Goal: Find specific page/section: Find specific page/section

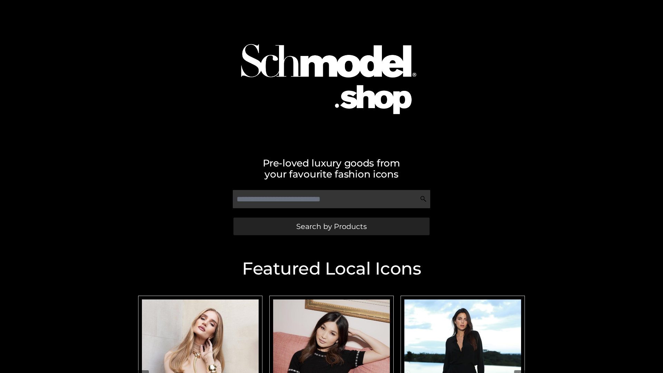
click at [331, 226] on span "Search by Products" at bounding box center [331, 226] width 70 height 7
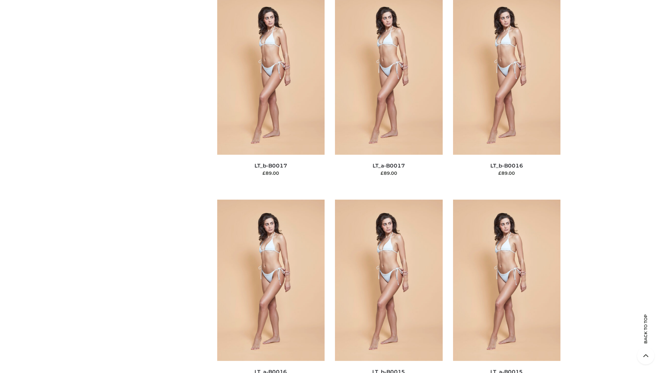
scroll to position [2270, 0]
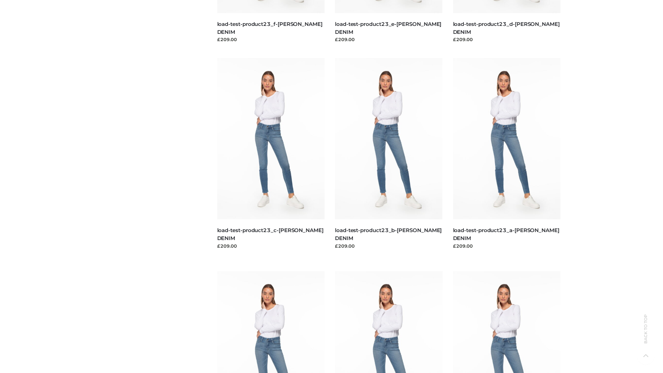
scroll to position [606, 0]
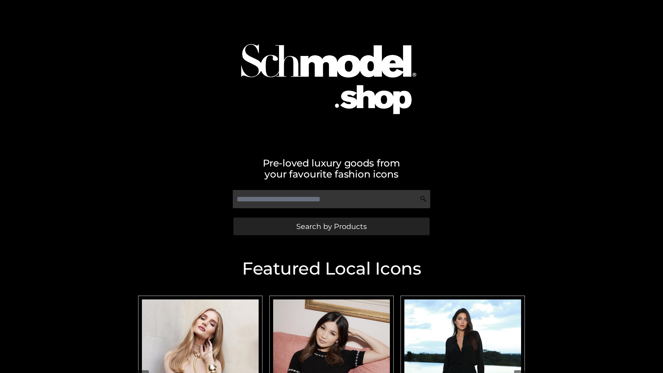
click at [331, 226] on span "Search by Products" at bounding box center [331, 226] width 70 height 7
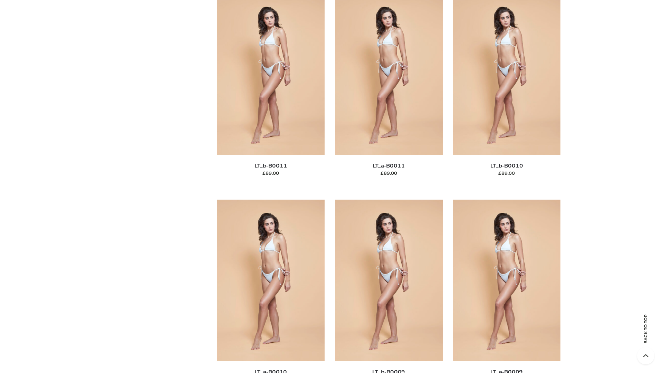
scroll to position [3102, 0]
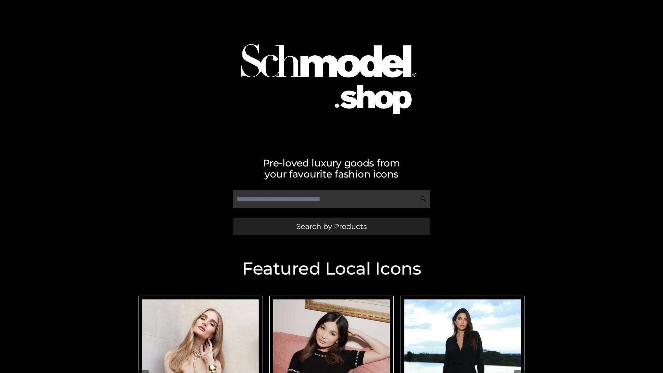
click at [331, 226] on span "Search by Products" at bounding box center [331, 226] width 70 height 7
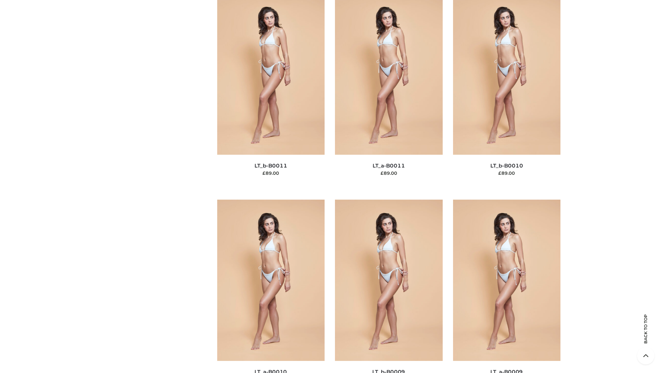
scroll to position [3102, 0]
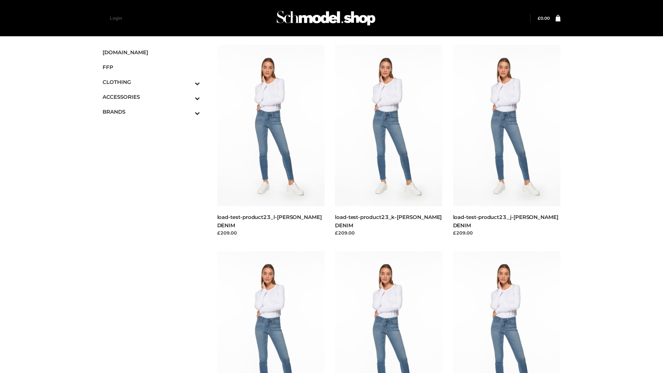
scroll to position [606, 0]
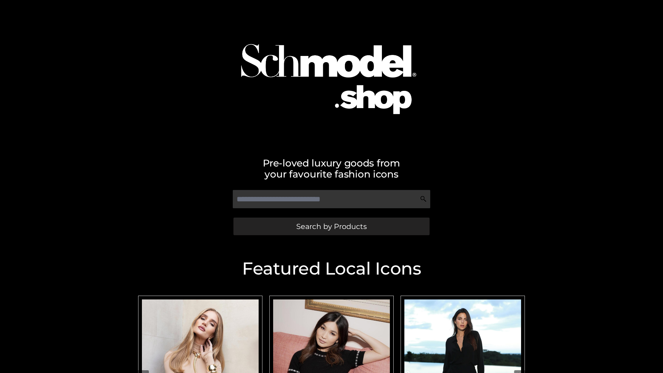
click at [331, 226] on span "Search by Products" at bounding box center [331, 226] width 70 height 7
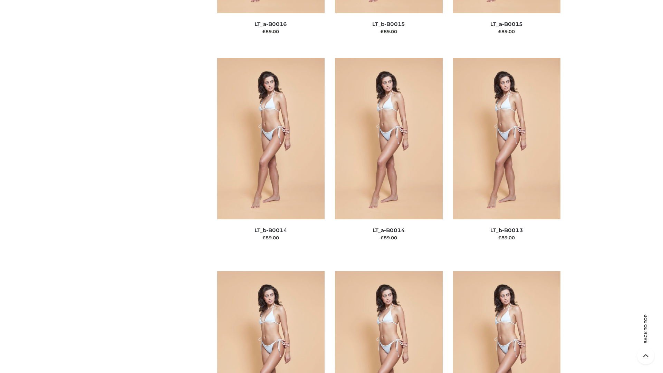
scroll to position [2456, 0]
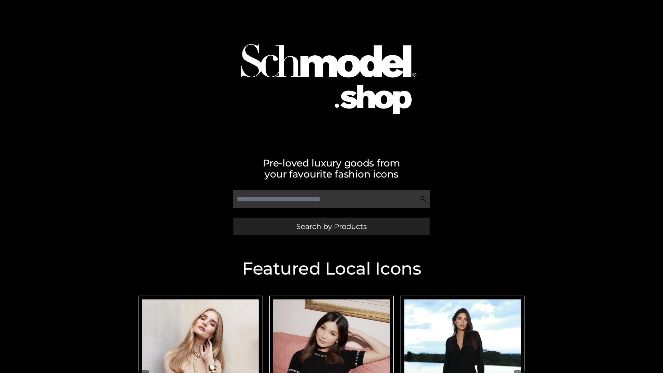
click at [331, 226] on span "Search by Products" at bounding box center [331, 226] width 70 height 7
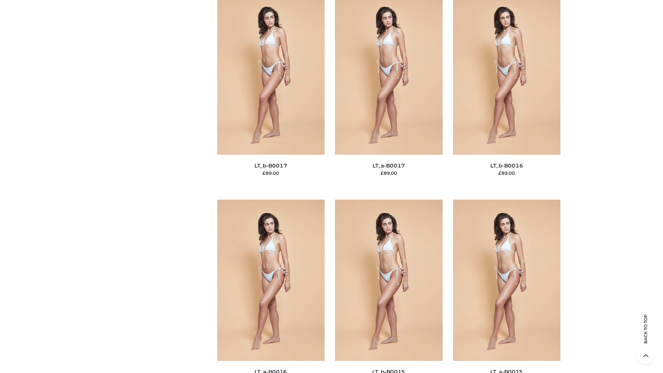
scroll to position [2270, 0]
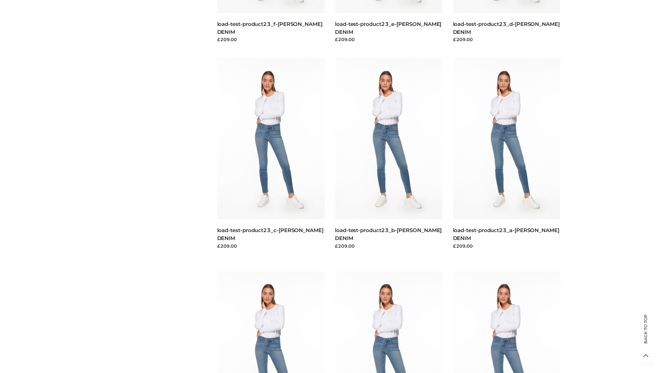
scroll to position [606, 0]
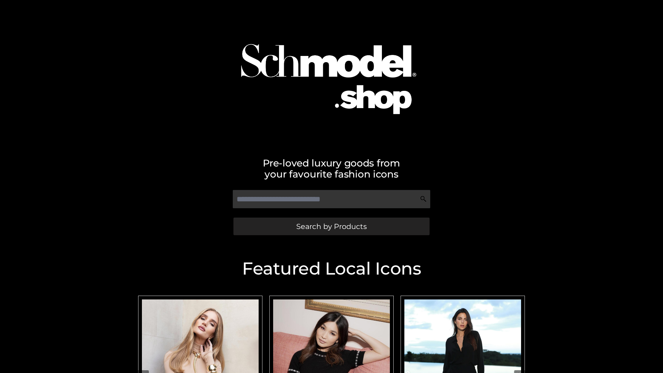
click at [331, 226] on span "Search by Products" at bounding box center [331, 226] width 70 height 7
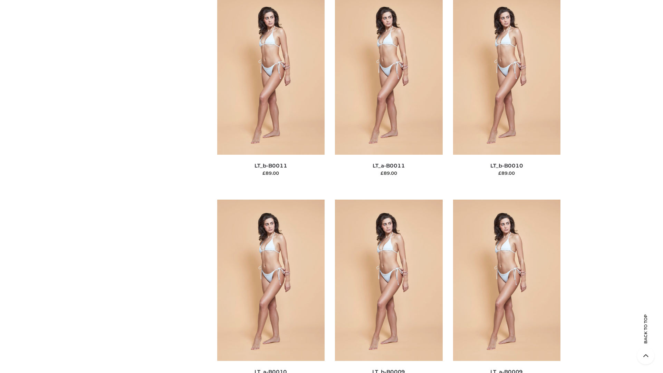
scroll to position [3102, 0]
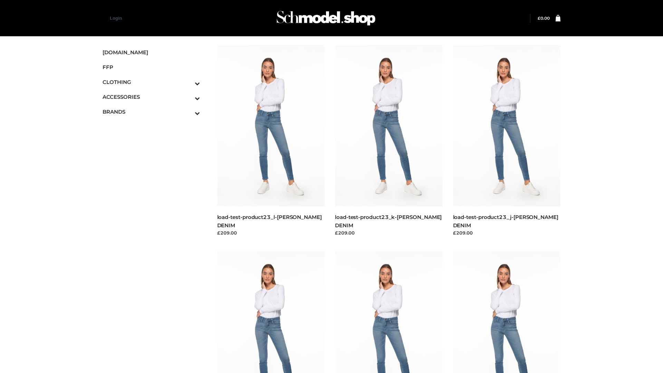
scroll to position [606, 0]
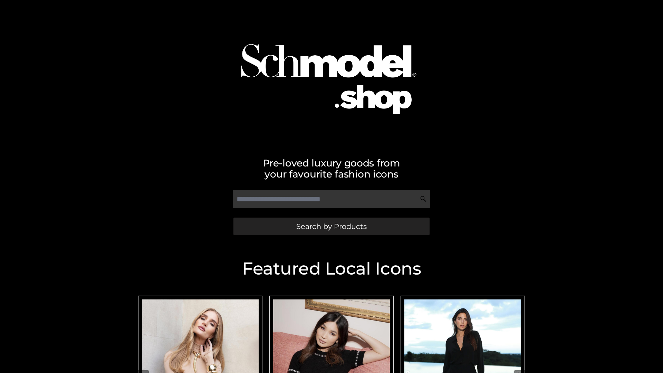
click at [331, 226] on span "Search by Products" at bounding box center [331, 226] width 70 height 7
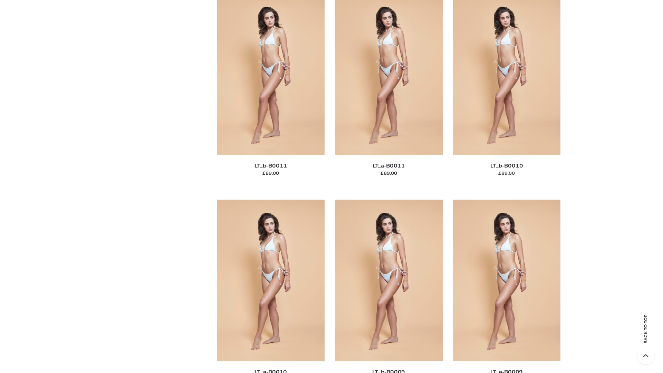
scroll to position [3102, 0]
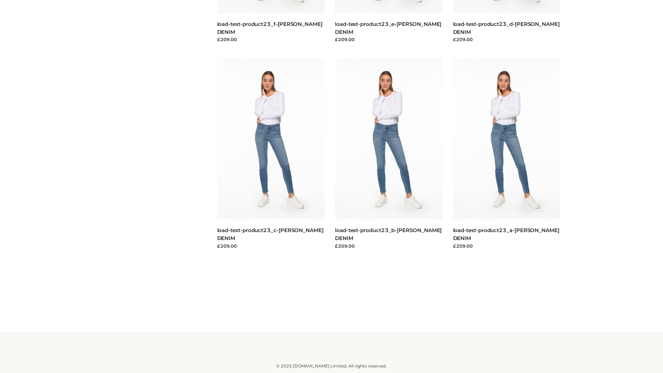
scroll to position [606, 0]
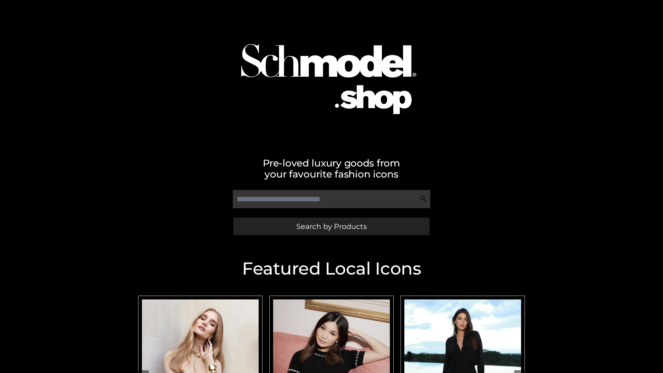
click at [331, 226] on span "Search by Products" at bounding box center [331, 226] width 70 height 7
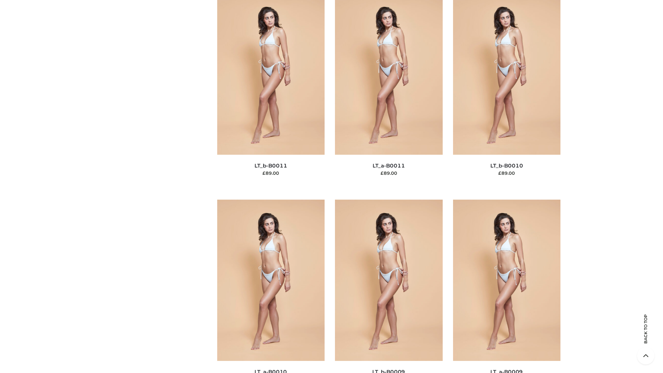
scroll to position [3102, 0]
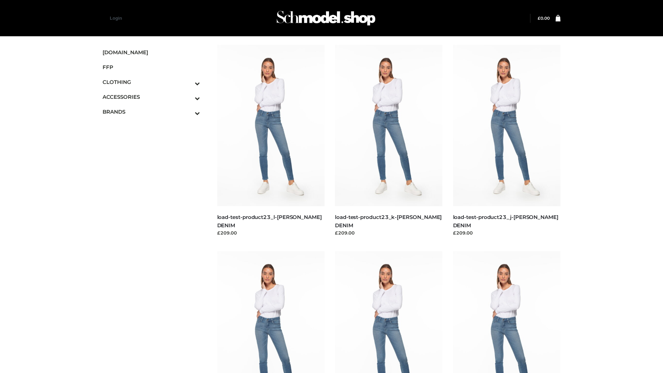
scroll to position [606, 0]
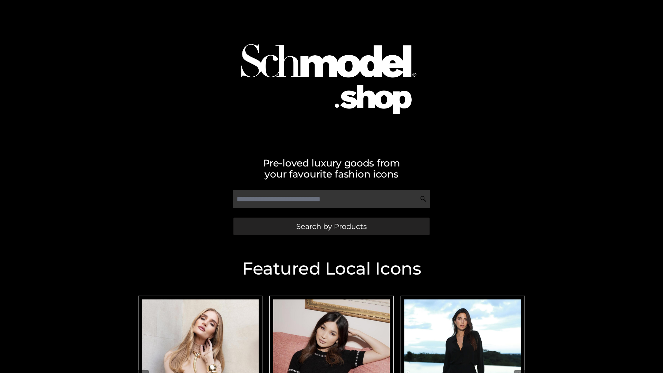
click at [331, 226] on span "Search by Products" at bounding box center [331, 226] width 70 height 7
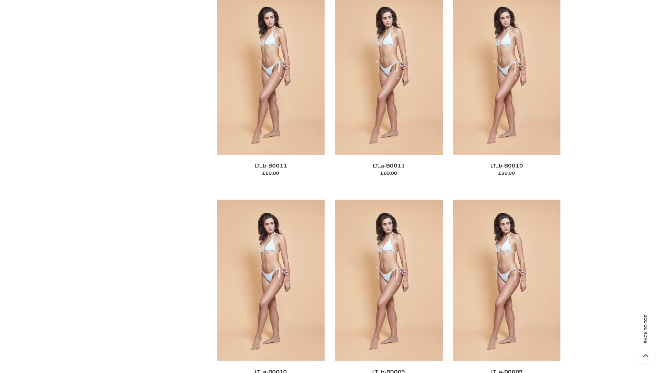
scroll to position [3102, 0]
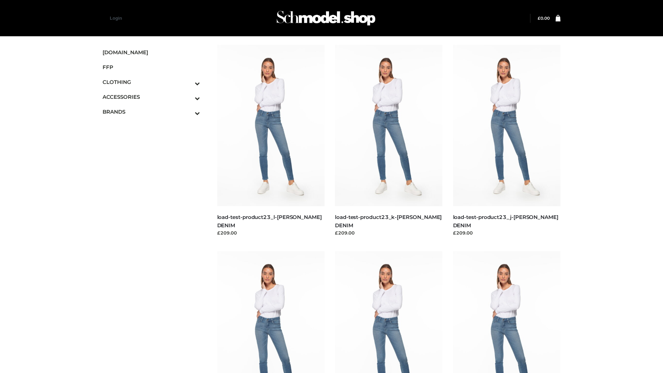
scroll to position [606, 0]
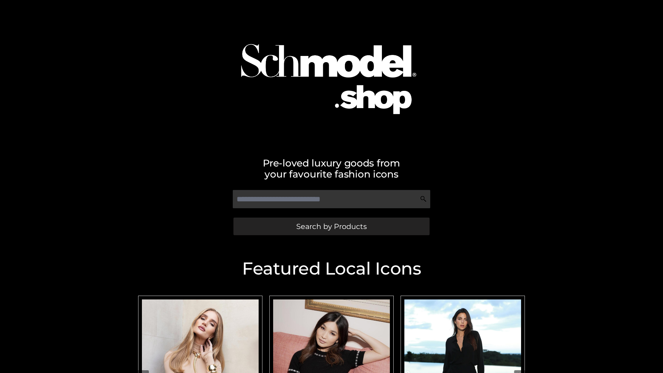
click at [331, 226] on span "Search by Products" at bounding box center [331, 226] width 70 height 7
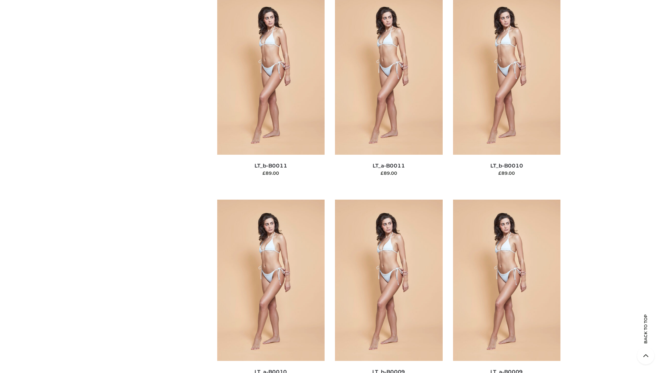
scroll to position [3102, 0]
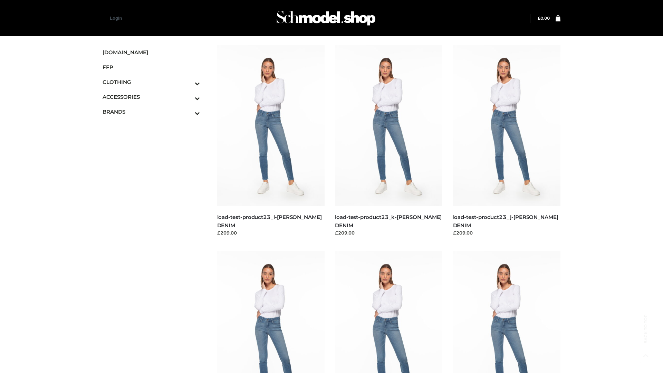
scroll to position [606, 0]
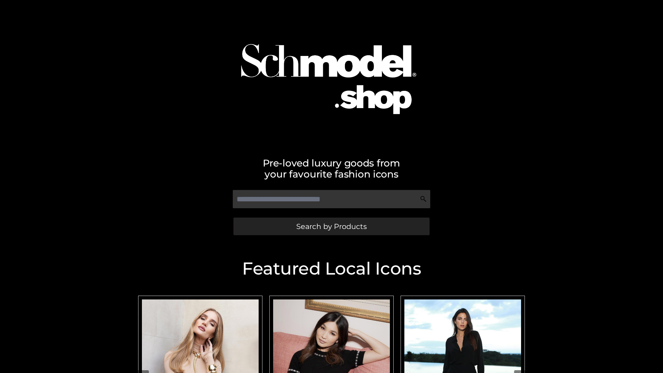
click at [331, 226] on span "Search by Products" at bounding box center [331, 226] width 70 height 7
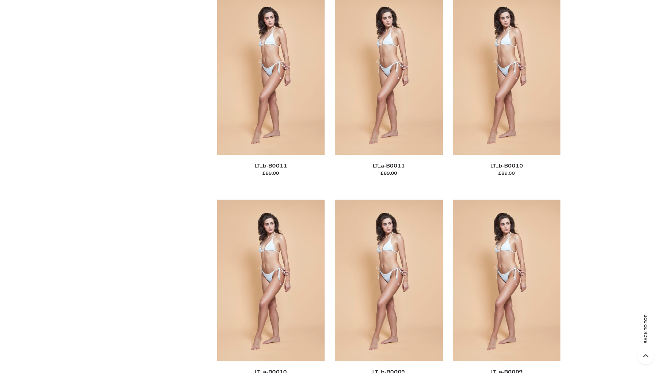
scroll to position [3102, 0]
